Goal: Information Seeking & Learning: Learn about a topic

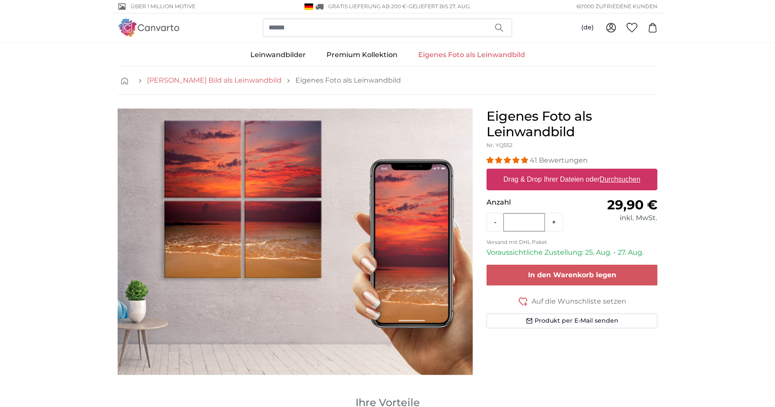
click at [196, 80] on link "[PERSON_NAME] Bild als Leinwandbild" at bounding box center [214, 80] width 135 height 10
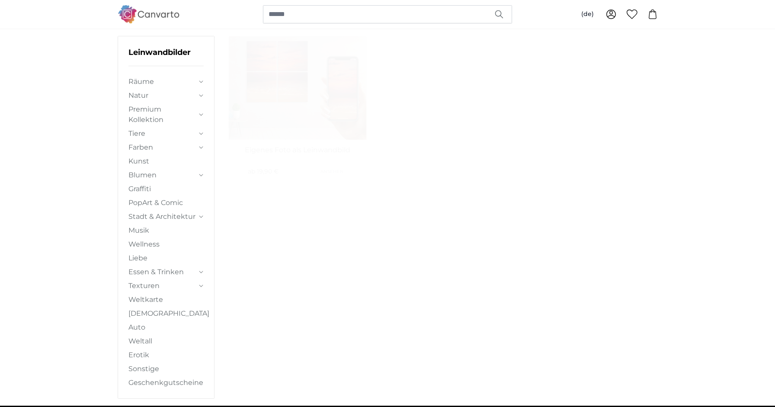
scroll to position [78, 0]
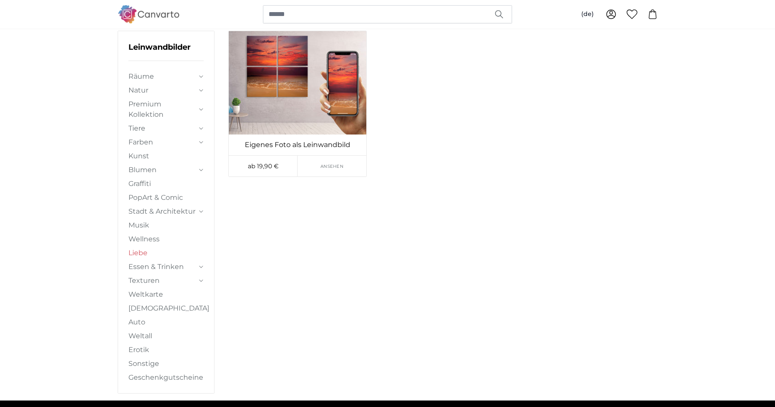
click at [141, 251] on link "Liebe" at bounding box center [165, 253] width 75 height 10
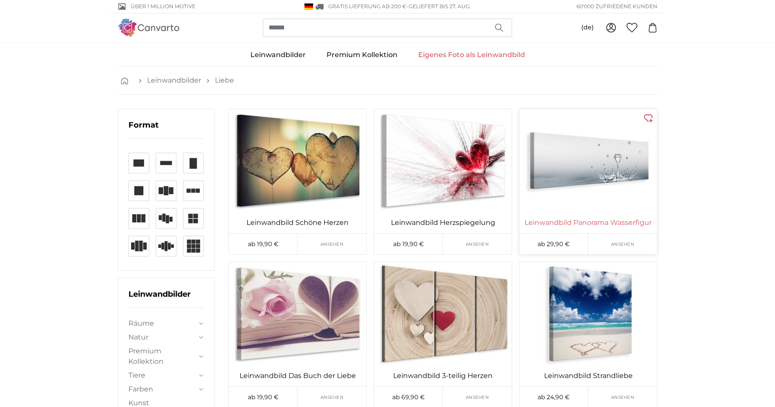
click at [614, 221] on link "Leinwandbild Panorama Wasserfigur" at bounding box center [588, 223] width 134 height 10
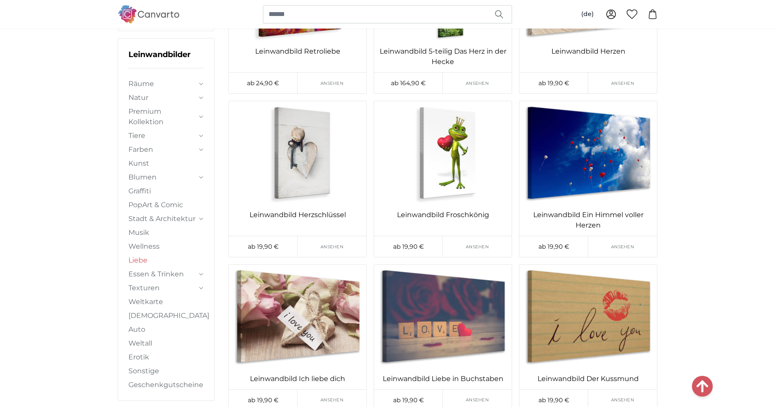
scroll to position [614, 0]
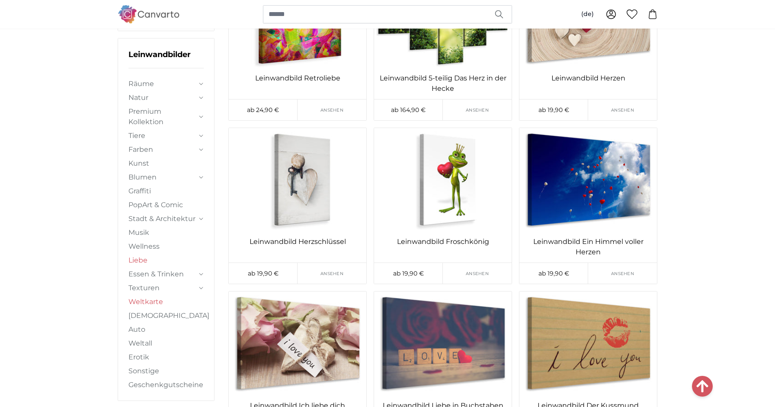
click at [155, 297] on link "Weltkarte" at bounding box center [165, 302] width 75 height 10
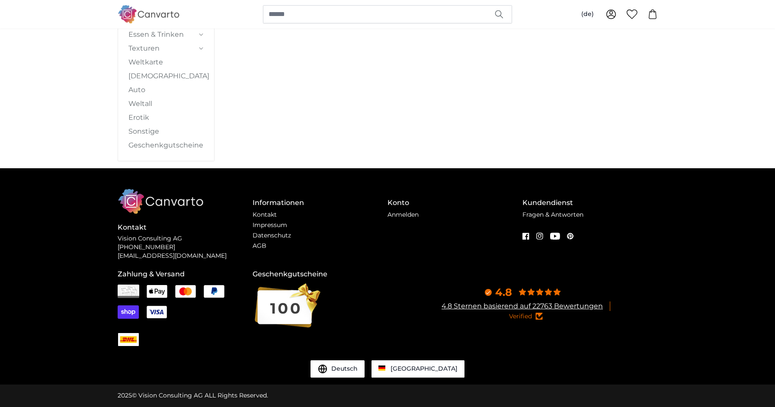
scroll to position [0, 0]
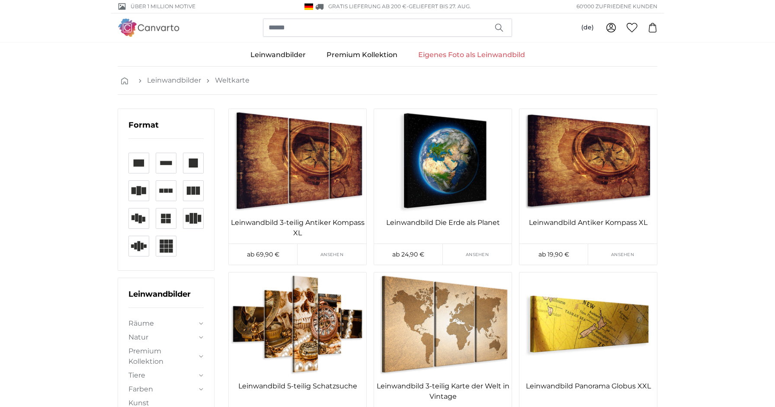
click at [164, 164] on img at bounding box center [166, 163] width 21 height 21
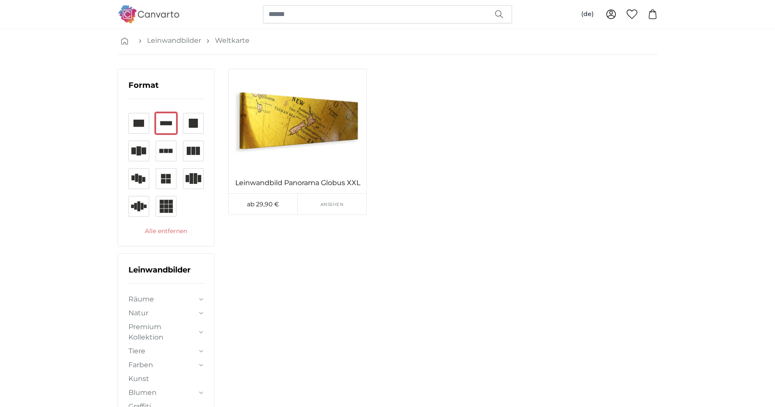
scroll to position [41, 0]
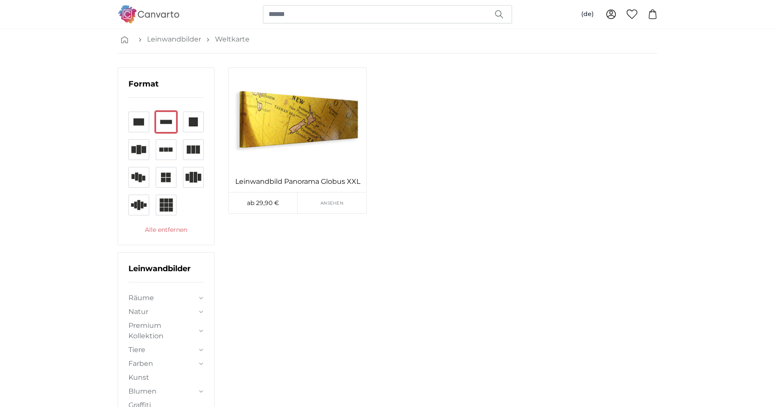
click at [202, 295] on summary "Räume" at bounding box center [165, 298] width 75 height 10
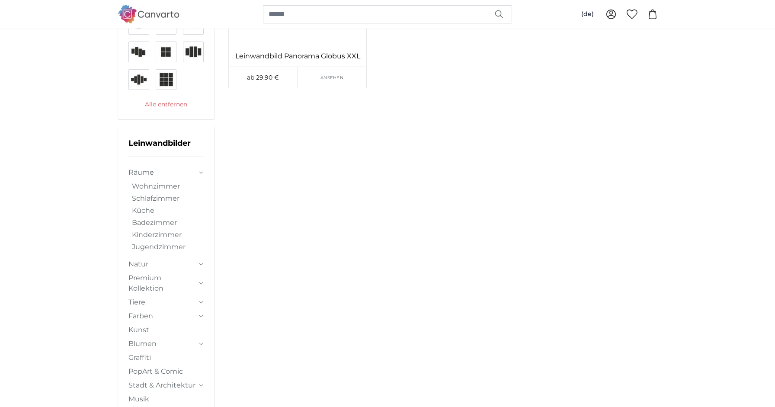
scroll to position [170, 0]
click at [152, 339] on link "Blumen" at bounding box center [162, 341] width 68 height 10
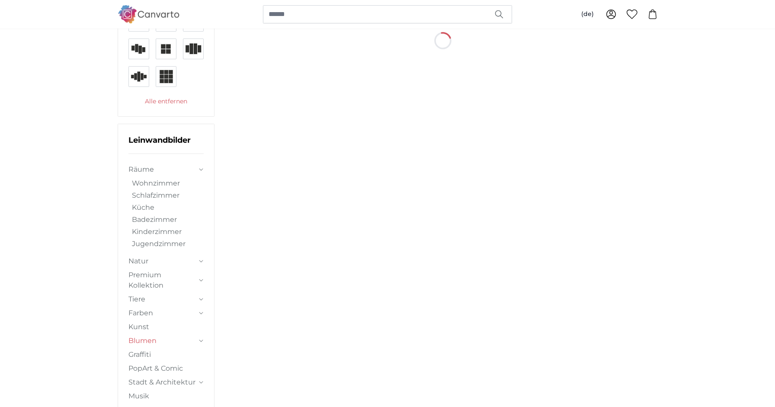
scroll to position [0, 0]
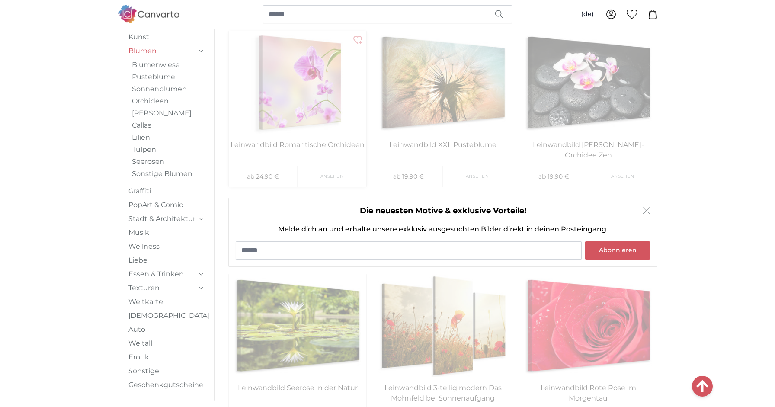
scroll to position [1213, 0]
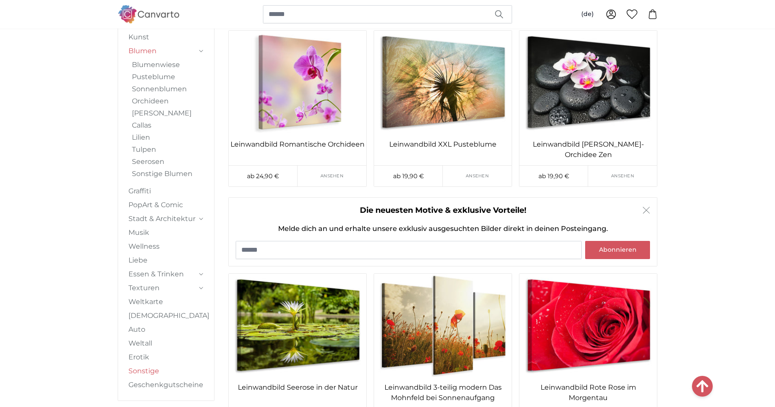
click at [147, 370] on link "Sonstige" at bounding box center [165, 371] width 75 height 10
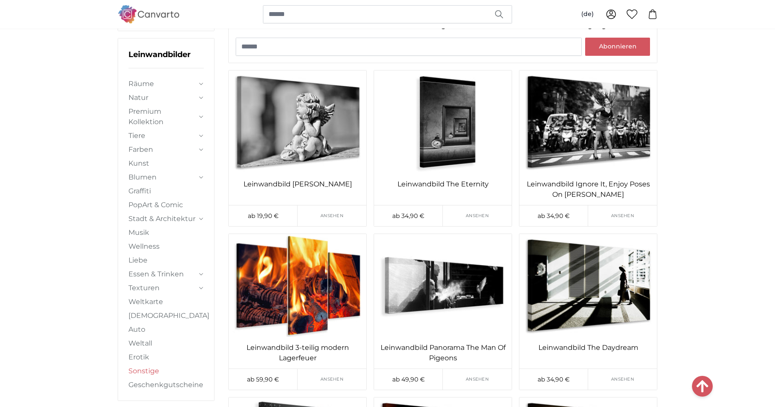
scroll to position [1376, 0]
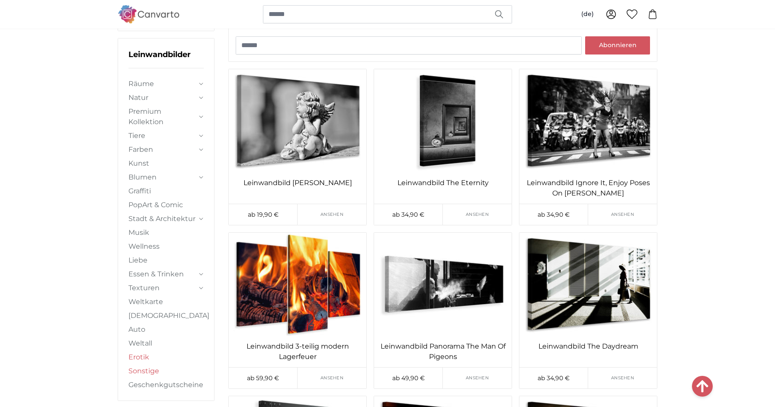
click at [139, 355] on link "Erotik" at bounding box center [165, 357] width 75 height 10
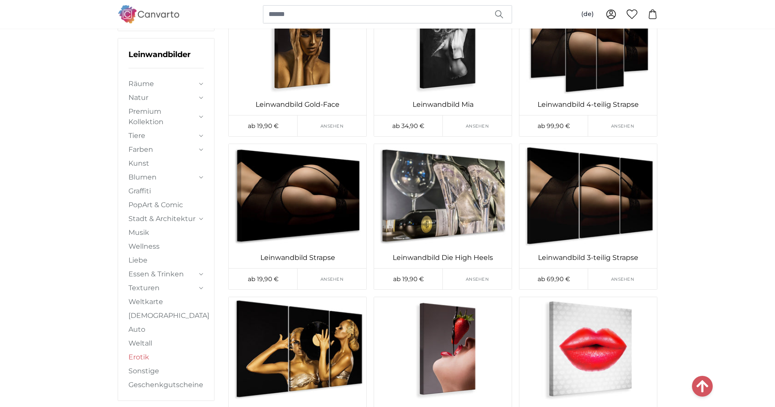
scroll to position [273, 0]
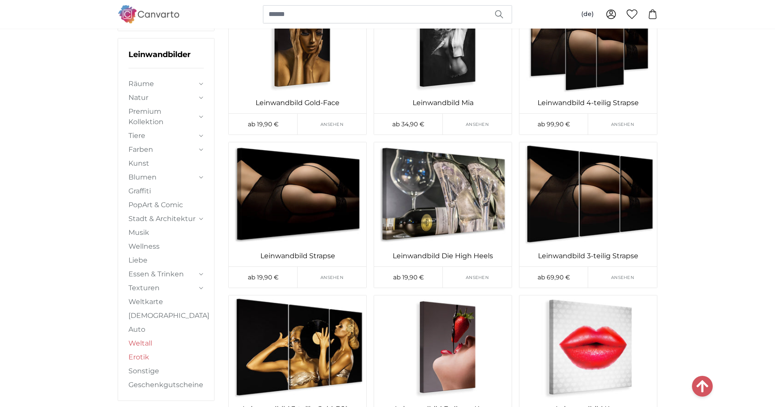
click at [143, 342] on link "Weltall" at bounding box center [165, 343] width 75 height 10
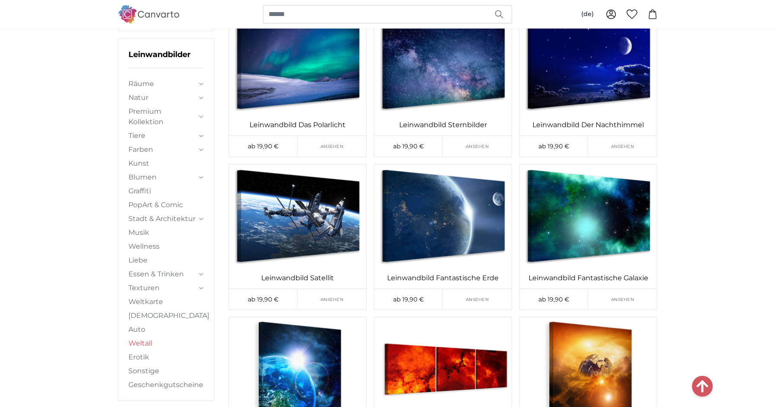
scroll to position [415, 0]
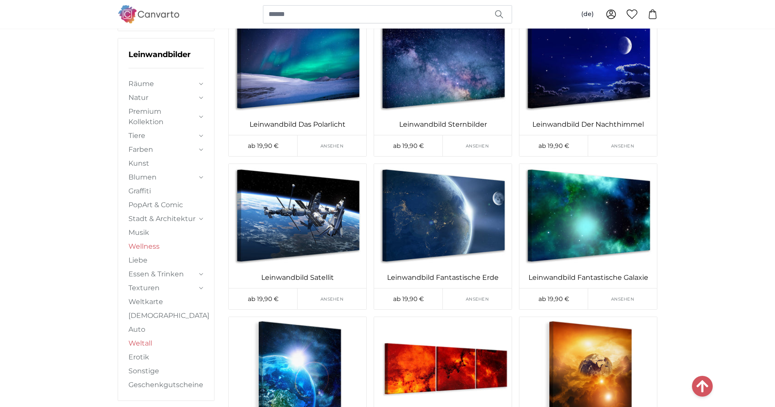
click at [149, 244] on link "Wellness" at bounding box center [165, 246] width 75 height 10
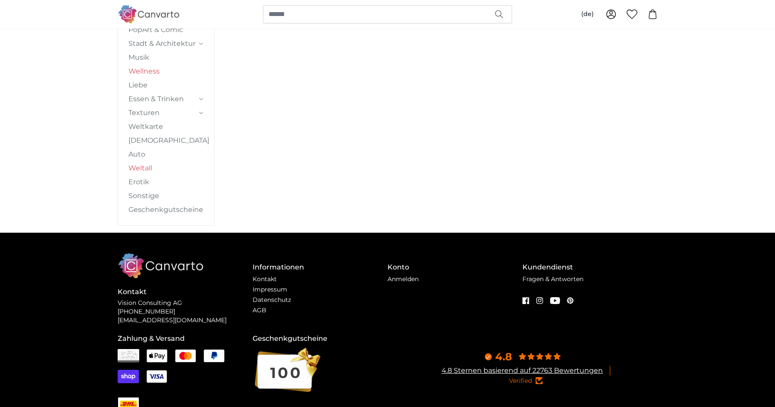
scroll to position [0, 0]
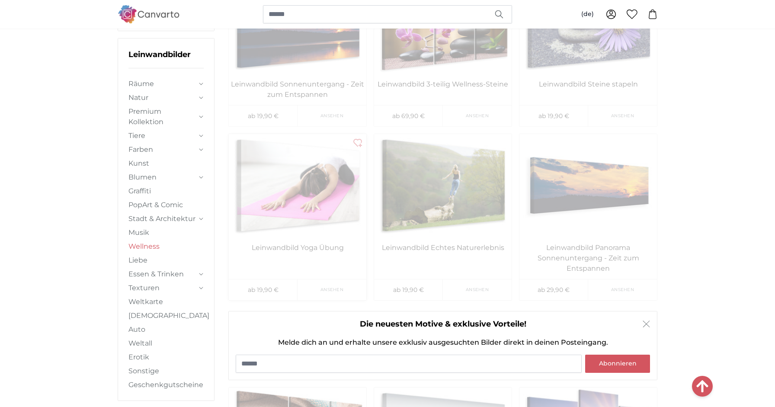
scroll to position [1089, 0]
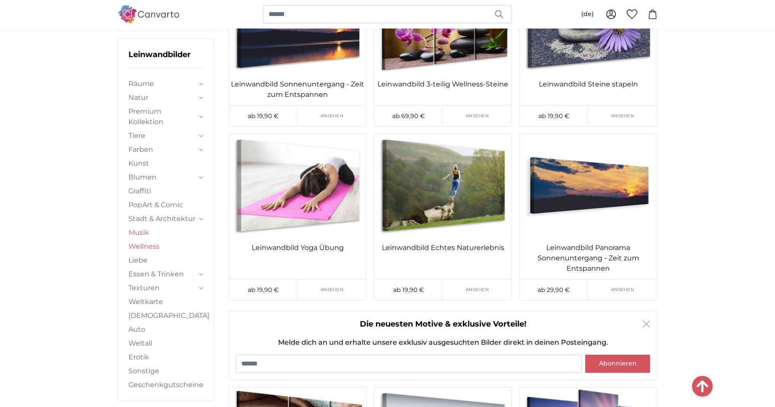
click at [146, 232] on link "Musik" at bounding box center [165, 233] width 75 height 10
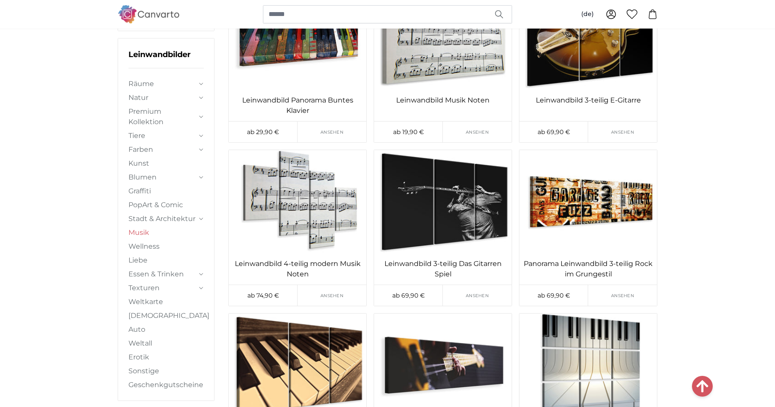
scroll to position [1727, 0]
click at [325, 211] on img at bounding box center [298, 201] width 138 height 103
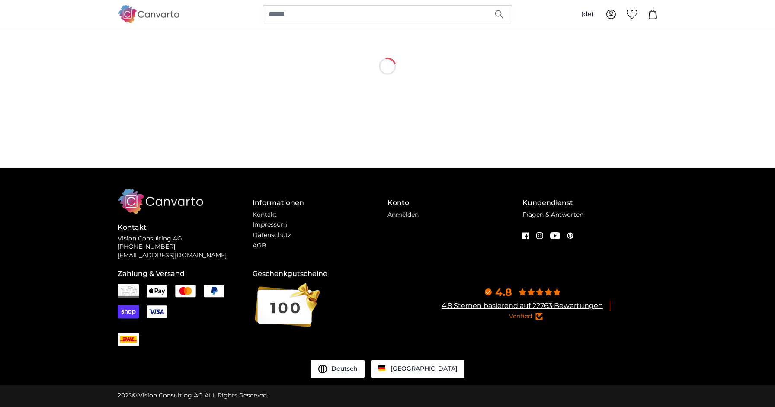
scroll to position [0, 0]
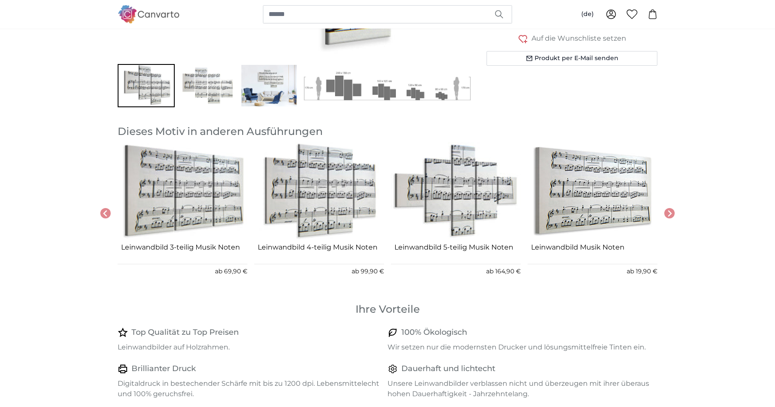
scroll to position [324, 0]
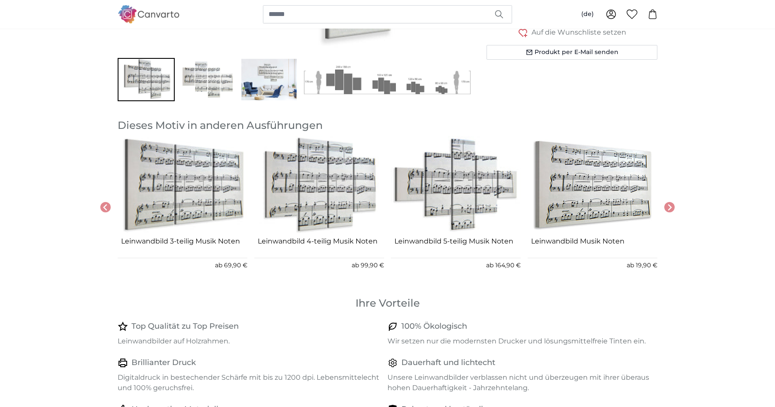
click at [626, 205] on img "1 of 5" at bounding box center [593, 185] width 130 height 98
